Goal: Transaction & Acquisition: Purchase product/service

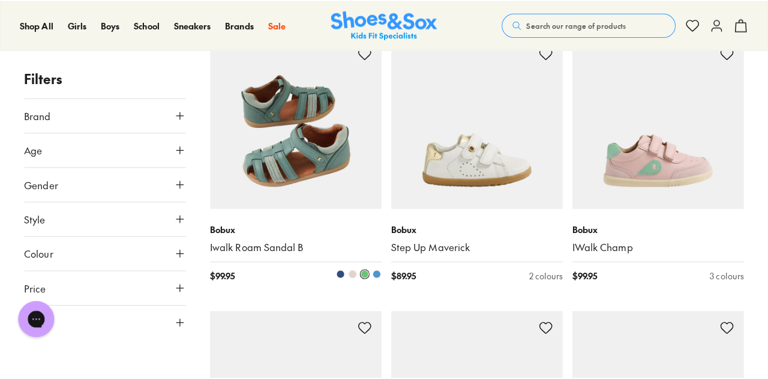
scroll to position [1025, 0]
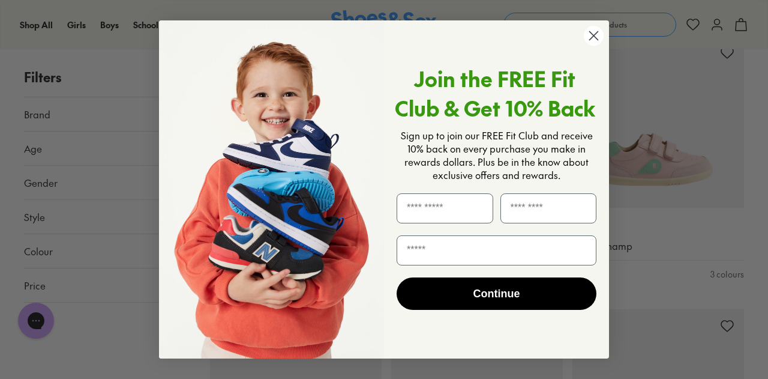
click at [594, 41] on circle "Close dialog" at bounding box center [594, 36] width 20 height 20
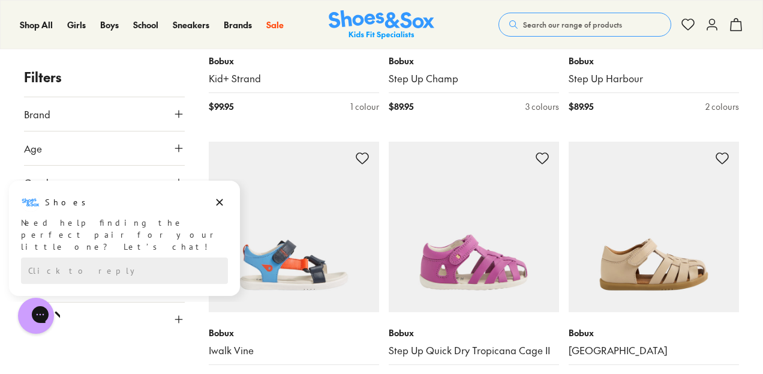
scroll to position [2547, 0]
click at [392, 317] on div "Bobux Step Up Quick Dry Tropicana Cage II $ 84.95 2 colours" at bounding box center [474, 354] width 170 height 87
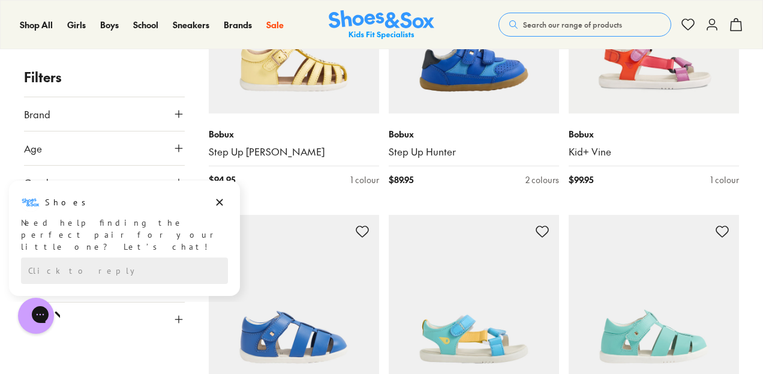
scroll to position [3631, 0]
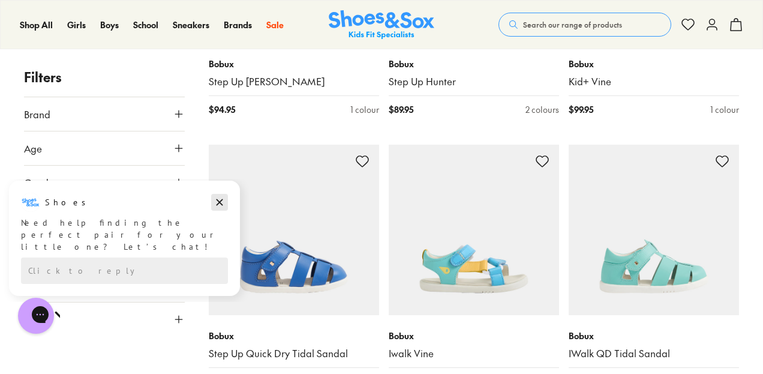
click at [220, 198] on icon "Dismiss campaign" at bounding box center [220, 202] width 12 height 14
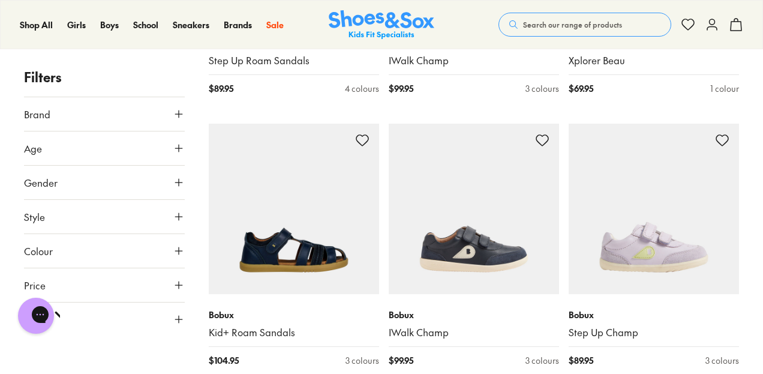
scroll to position [5011, 0]
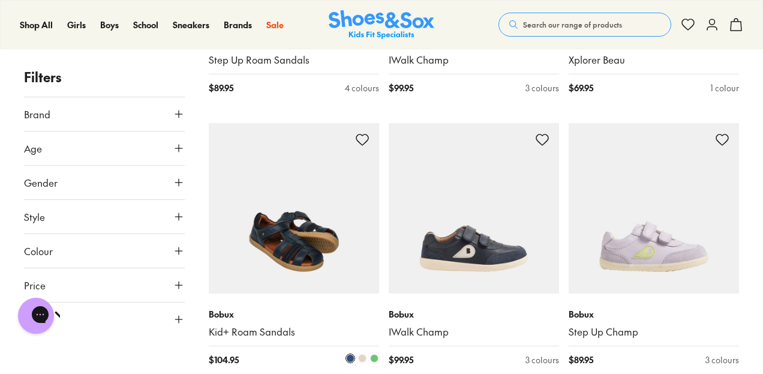
click at [293, 243] on img at bounding box center [294, 208] width 170 height 170
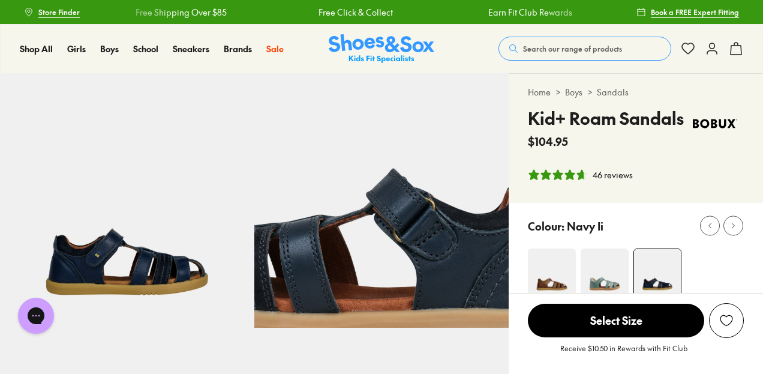
select select "*"
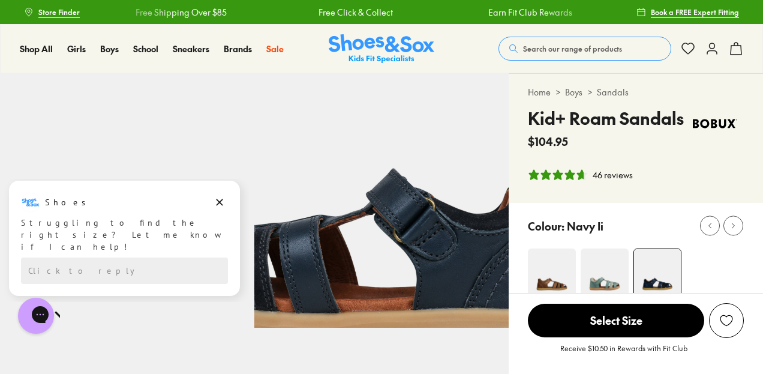
scroll to position [107, 0]
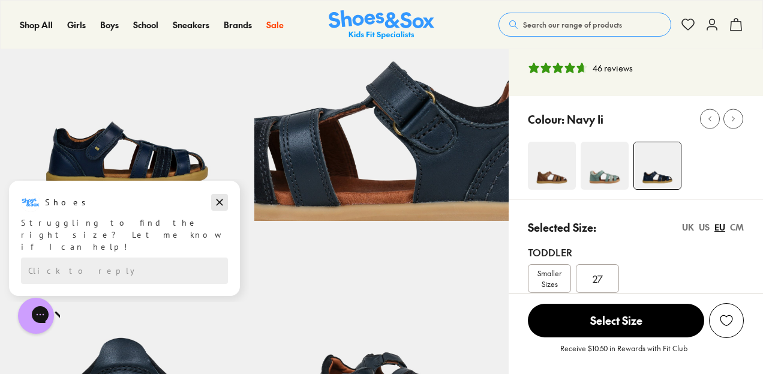
click at [215, 209] on icon "Dismiss campaign" at bounding box center [220, 202] width 12 height 14
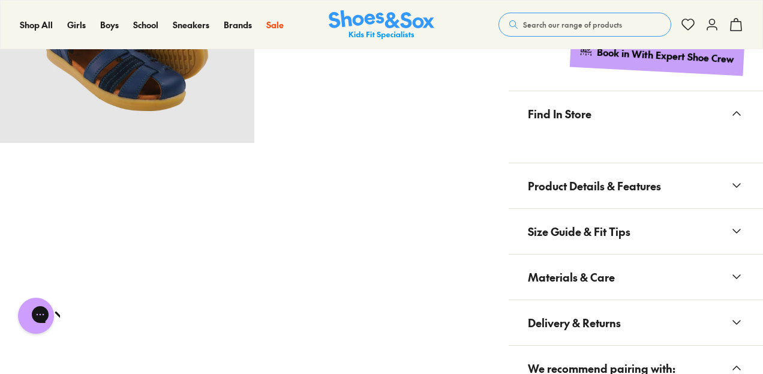
scroll to position [710, 0]
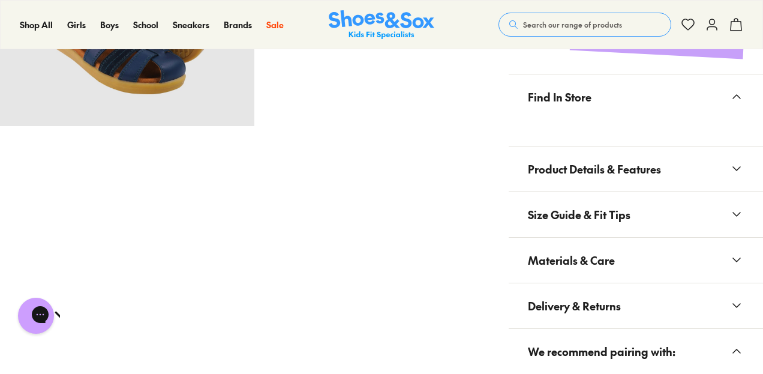
click at [721, 159] on button "Product Details & Features" at bounding box center [636, 168] width 254 height 45
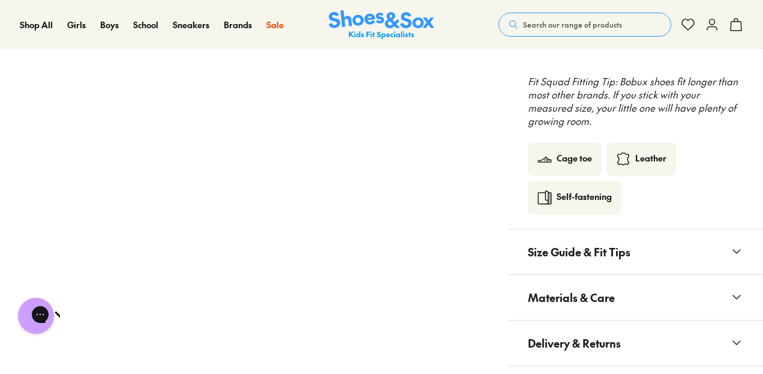
scroll to position [1088, 0]
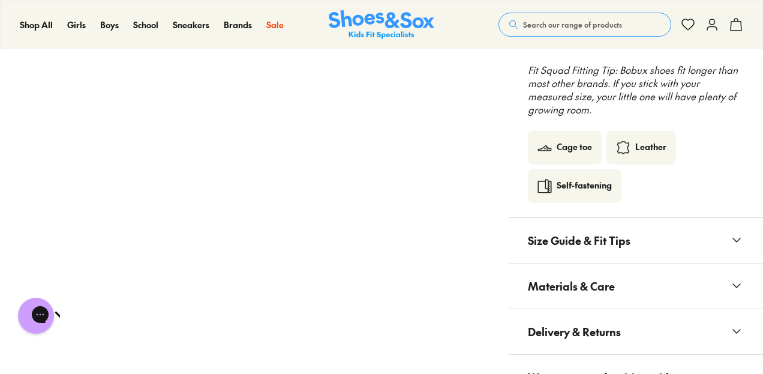
click at [662, 237] on button "Size Guide & Fit Tips" at bounding box center [636, 240] width 254 height 45
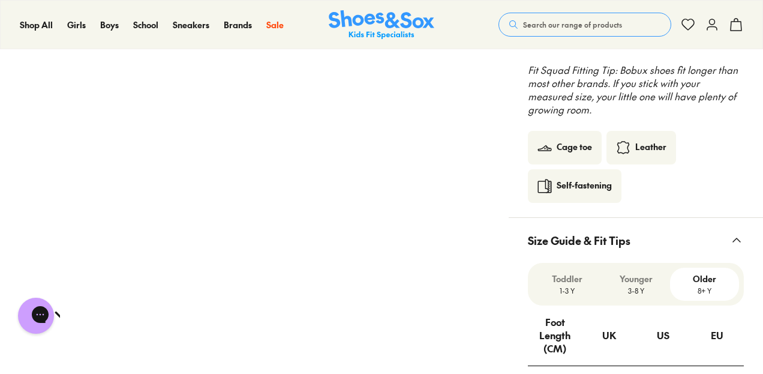
click at [662, 237] on button "Size Guide & Fit Tips" at bounding box center [636, 240] width 254 height 45
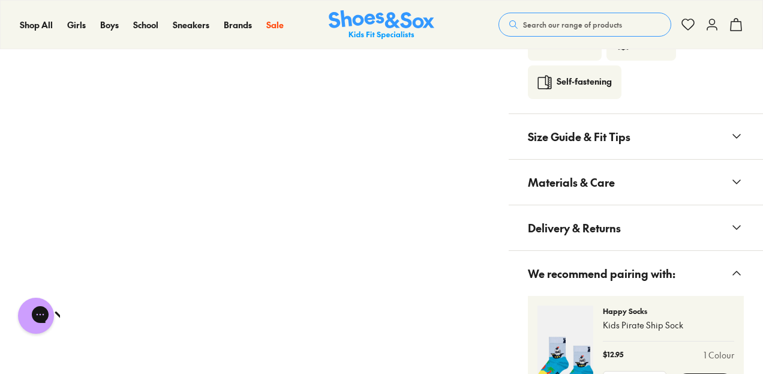
scroll to position [1195, 0]
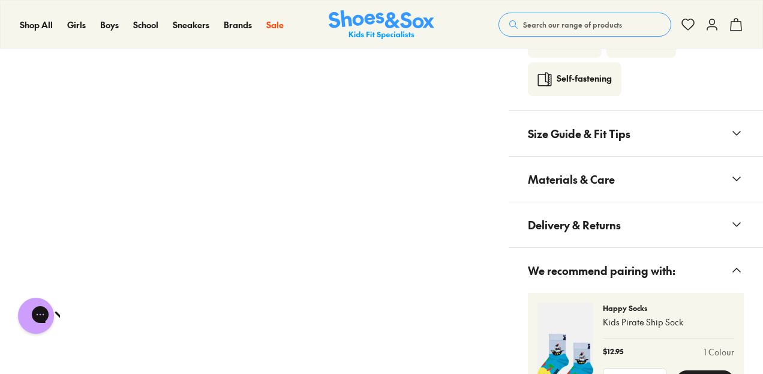
click at [635, 181] on button "Materials & Care" at bounding box center [636, 179] width 254 height 45
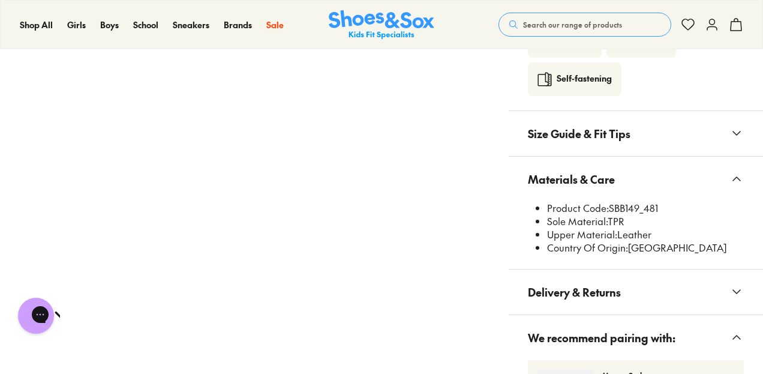
click at [635, 181] on button "Materials & Care" at bounding box center [636, 179] width 254 height 45
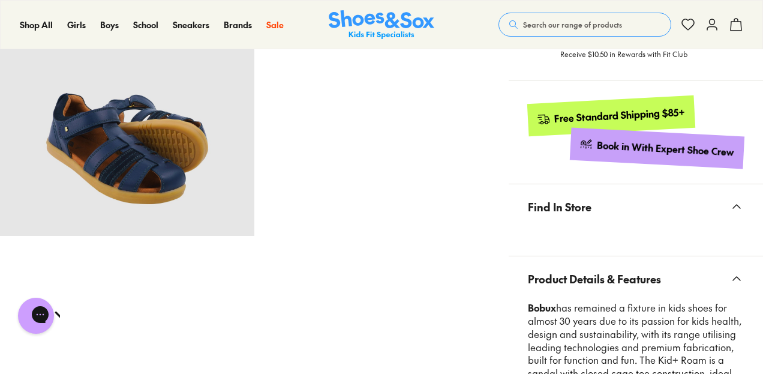
scroll to position [596, 0]
